Goal: Transaction & Acquisition: Purchase product/service

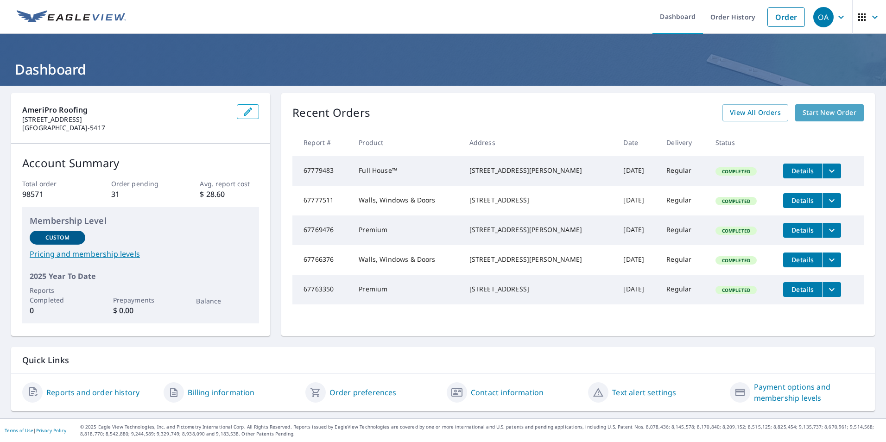
click at [582, 114] on span "Start New Order" at bounding box center [830, 113] width 54 height 12
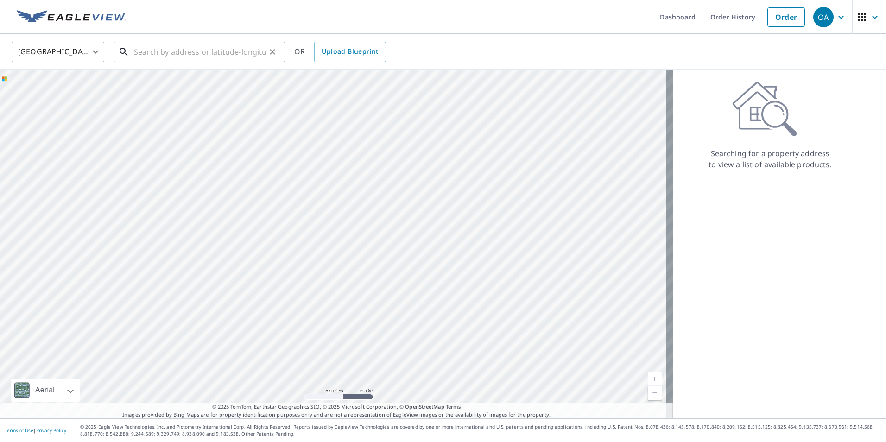
click at [176, 51] on input "text" at bounding box center [200, 52] width 132 height 26
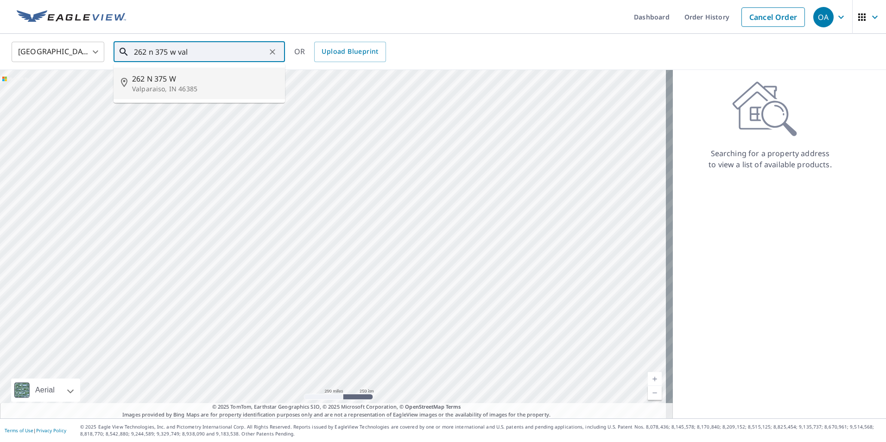
click at [164, 75] on span "262 N 375 W" at bounding box center [205, 78] width 146 height 11
type input "[STREET_ADDRESS]"
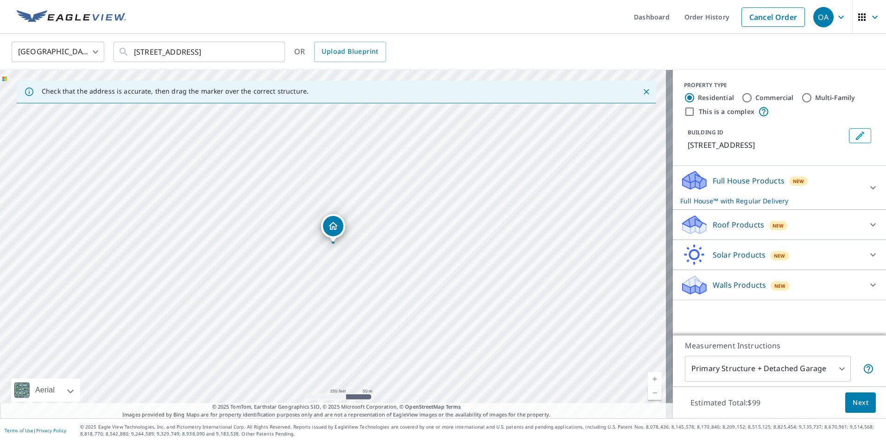
click at [582, 181] on p "Full House Products" at bounding box center [749, 180] width 72 height 11
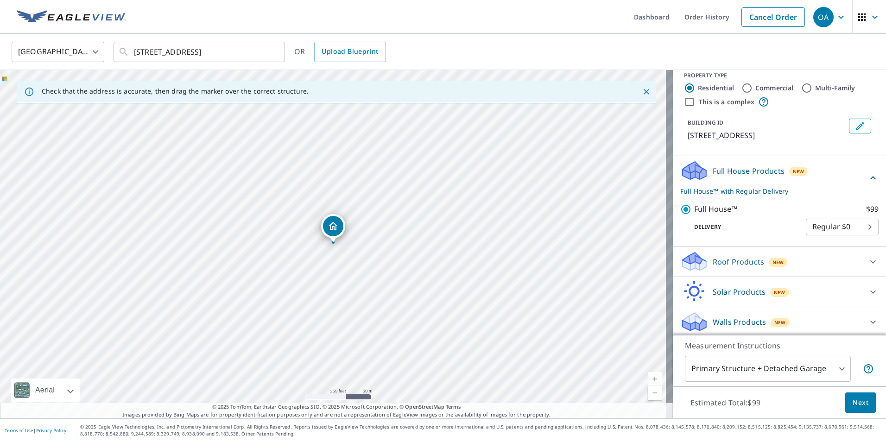
scroll to position [12, 0]
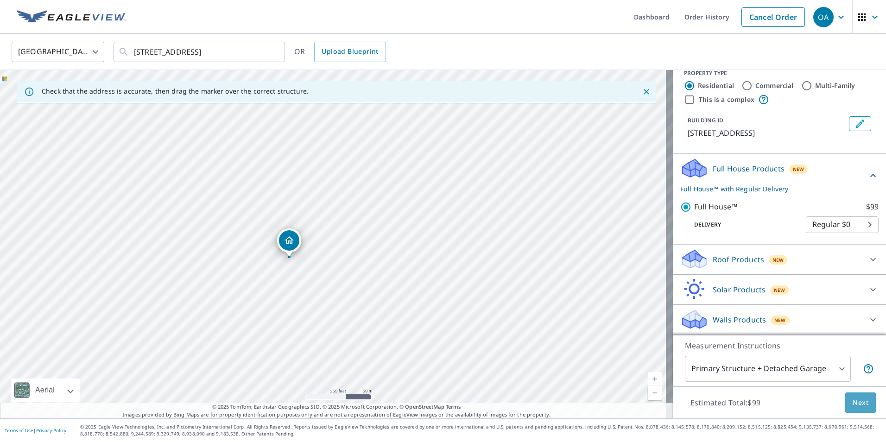
click at [582, 335] on span "Next" at bounding box center [861, 403] width 16 height 12
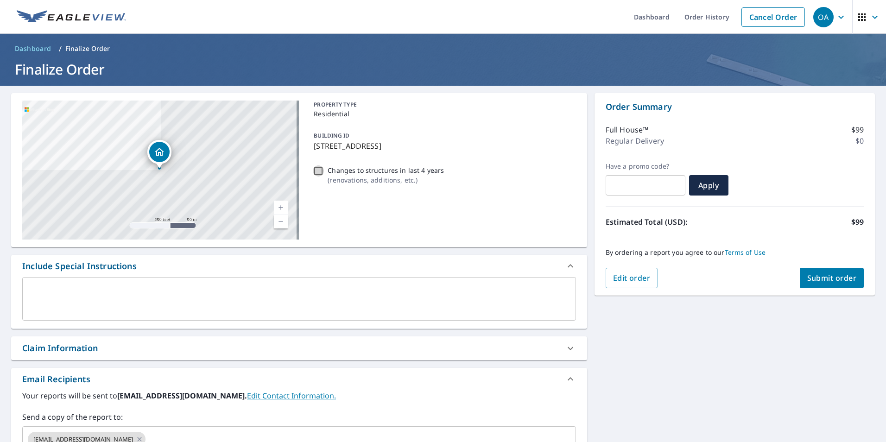
click at [315, 173] on input "Changes to structures in last 4 years ( renovations, additions, etc. )" at bounding box center [318, 170] width 11 height 11
checkbox input "true"
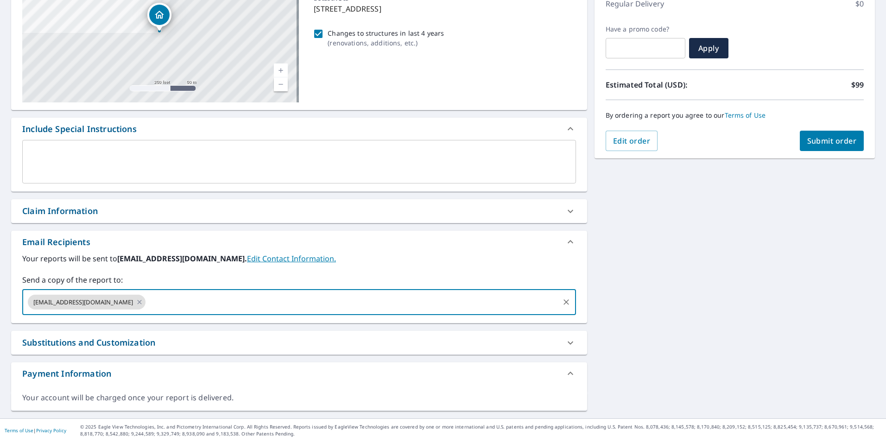
click at [197, 301] on input "text" at bounding box center [352, 302] width 411 height 18
type input "[EMAIL_ADDRESS][DOMAIN_NAME]"
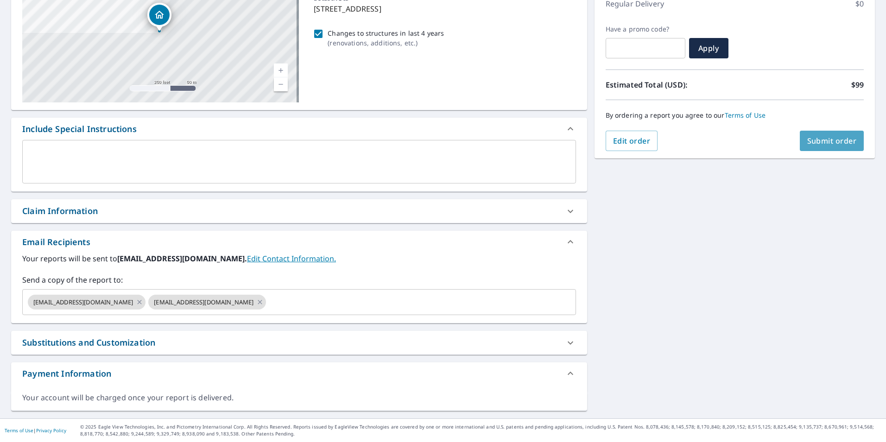
click at [582, 143] on span "Submit order" at bounding box center [832, 141] width 50 height 10
checkbox input "true"
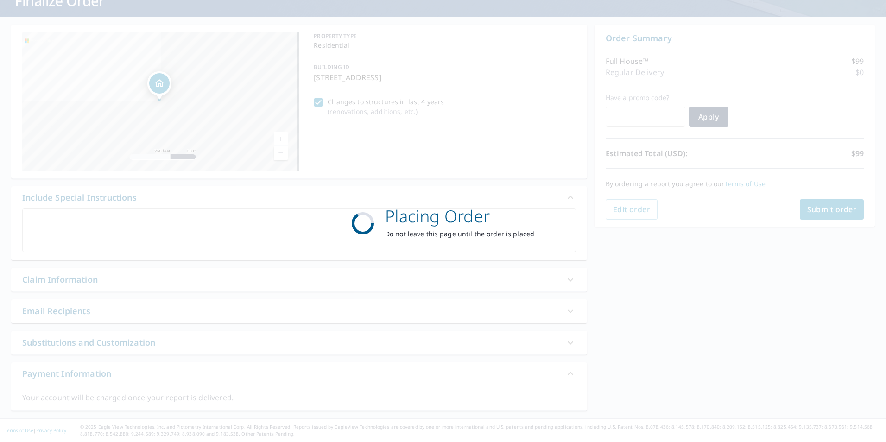
scroll to position [69, 0]
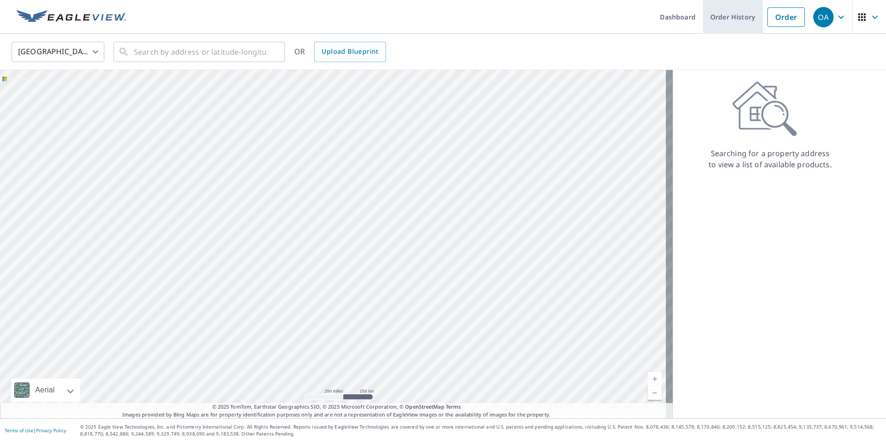
click at [582, 17] on link "Order History" at bounding box center [733, 17] width 60 height 34
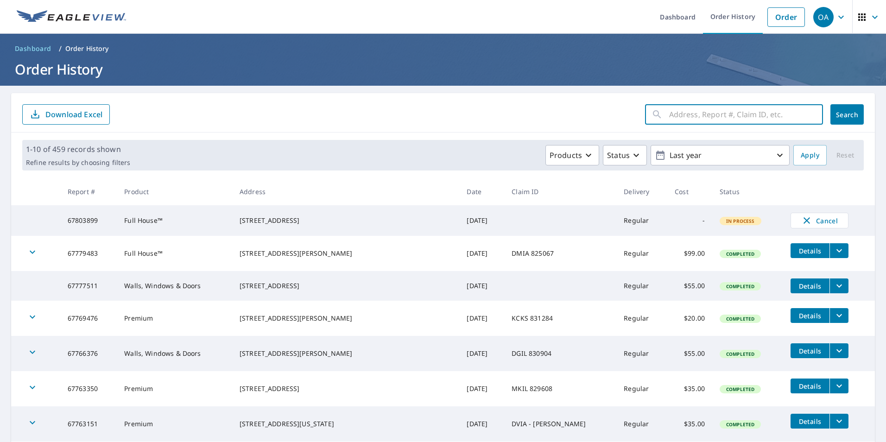
paste input "CPIN-831231"
type input "CPIN-831231"
click at [582, 112] on span "Search" at bounding box center [847, 114] width 19 height 9
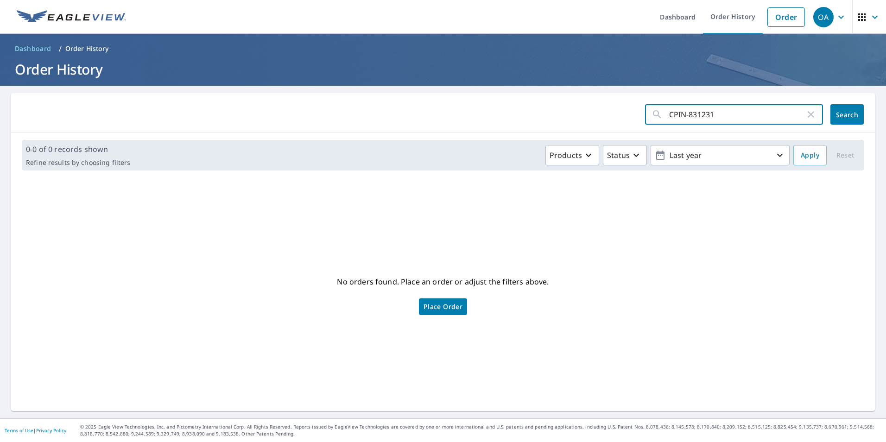
drag, startPoint x: 721, startPoint y: 116, endPoint x: 629, endPoint y: 119, distance: 91.4
click at [582, 119] on form "CPIN-831231 ​ Search" at bounding box center [443, 114] width 842 height 20
paste input ":[STREET_ADDRESS][PERSON_NAME]"
type input ":[STREET_ADDRESS][PERSON_NAME]"
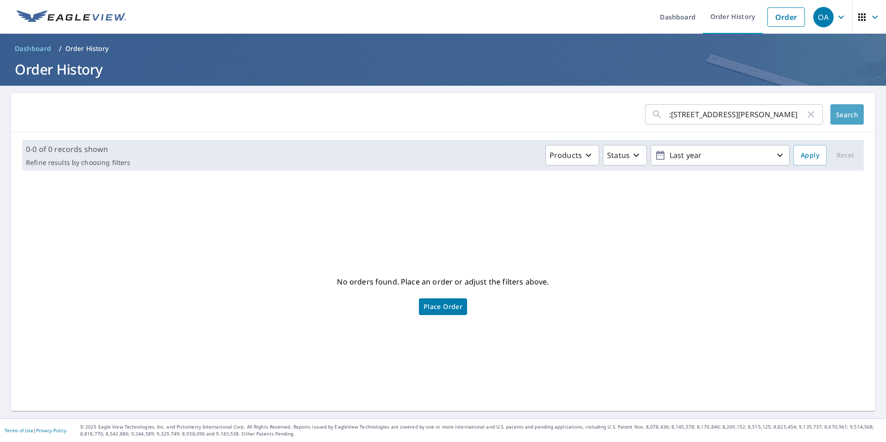
scroll to position [0, 0]
click at [582, 113] on span "Search" at bounding box center [847, 114] width 19 height 9
